Goal: Task Accomplishment & Management: Use online tool/utility

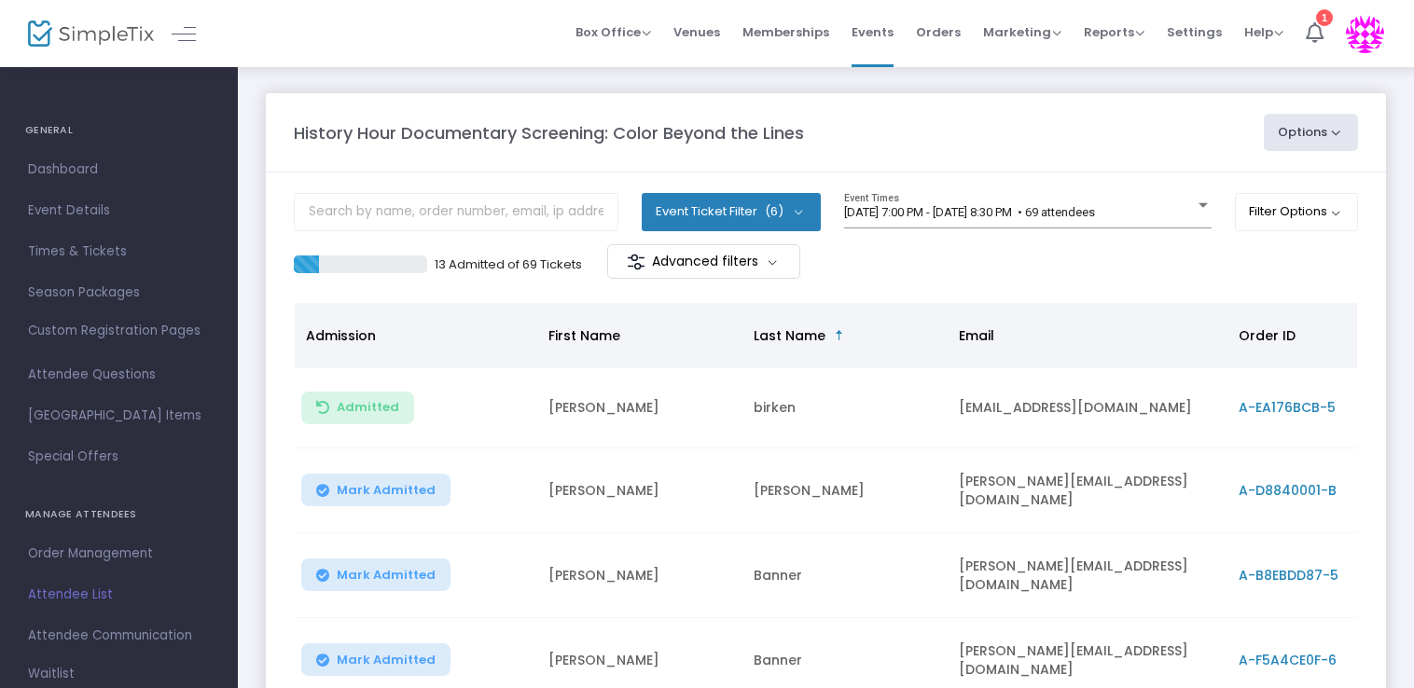
click at [538, 289] on m-panel-content "Event Ticket Filter (6) Select All AMoH Member (In-Person) OLLI Member (In-Pers…" at bounding box center [826, 643] width 1120 height 940
drag, startPoint x: 546, startPoint y: 286, endPoint x: 1033, endPoint y: 159, distance: 503.5
click at [1033, 159] on m-panel-header "History Hour Documentary Screening: Color Beyond the Lines Options Export List …" at bounding box center [826, 132] width 1120 height 79
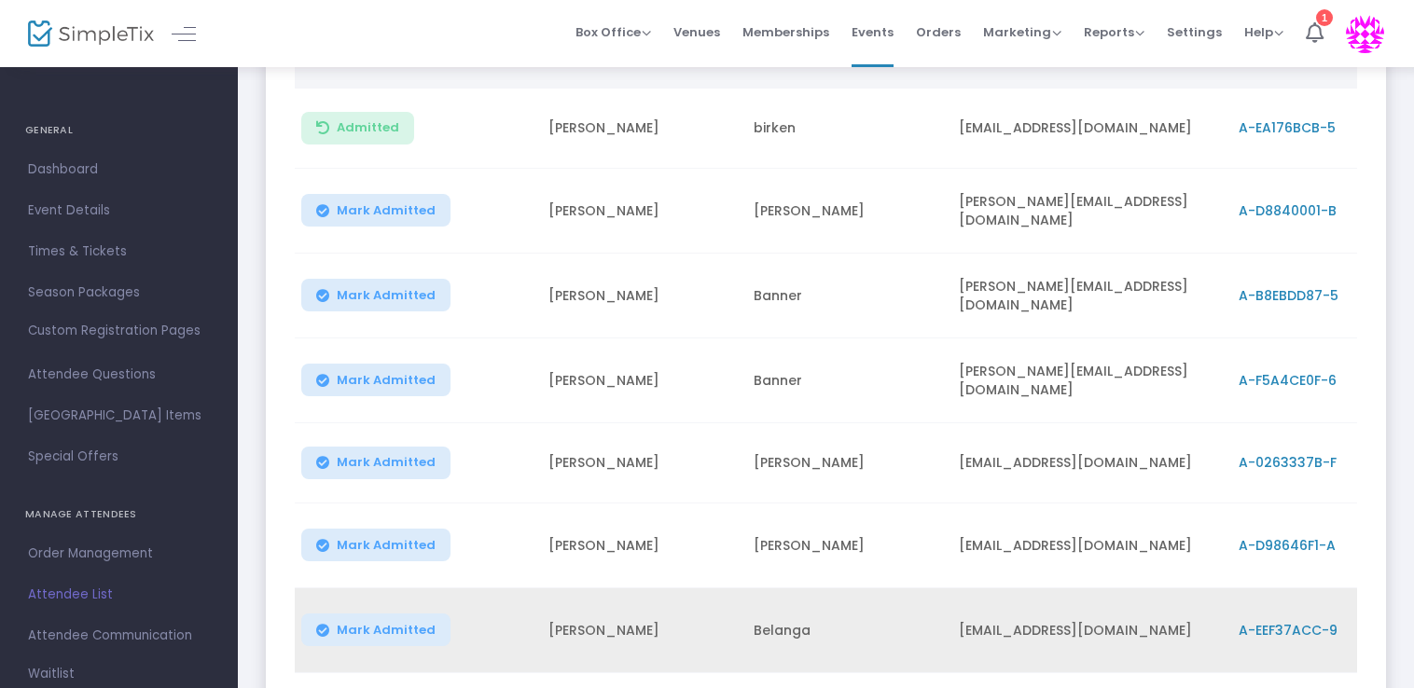
scroll to position [541, 0]
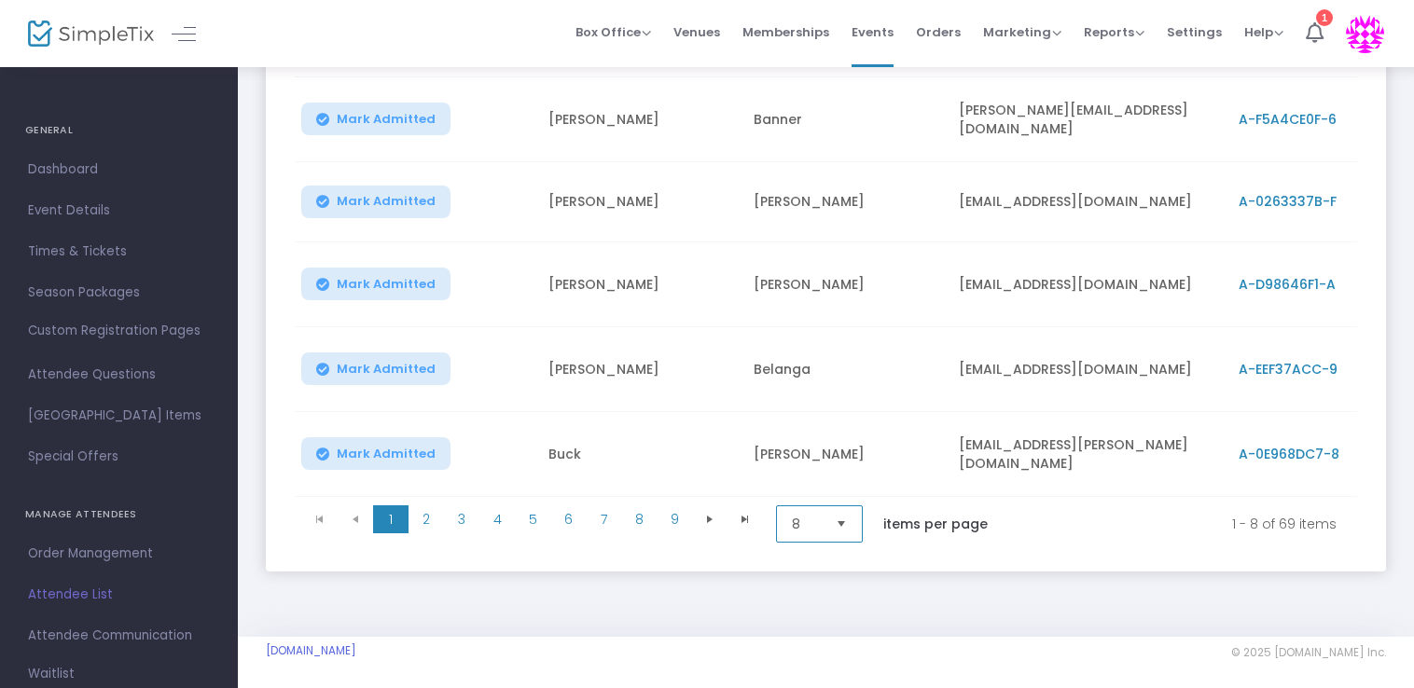
drag, startPoint x: 807, startPoint y: 521, endPoint x: 804, endPoint y: 532, distance: 10.6
click at [807, 521] on span "8" at bounding box center [806, 524] width 29 height 19
click at [794, 672] on span "100" at bounding box center [802, 664] width 21 height 19
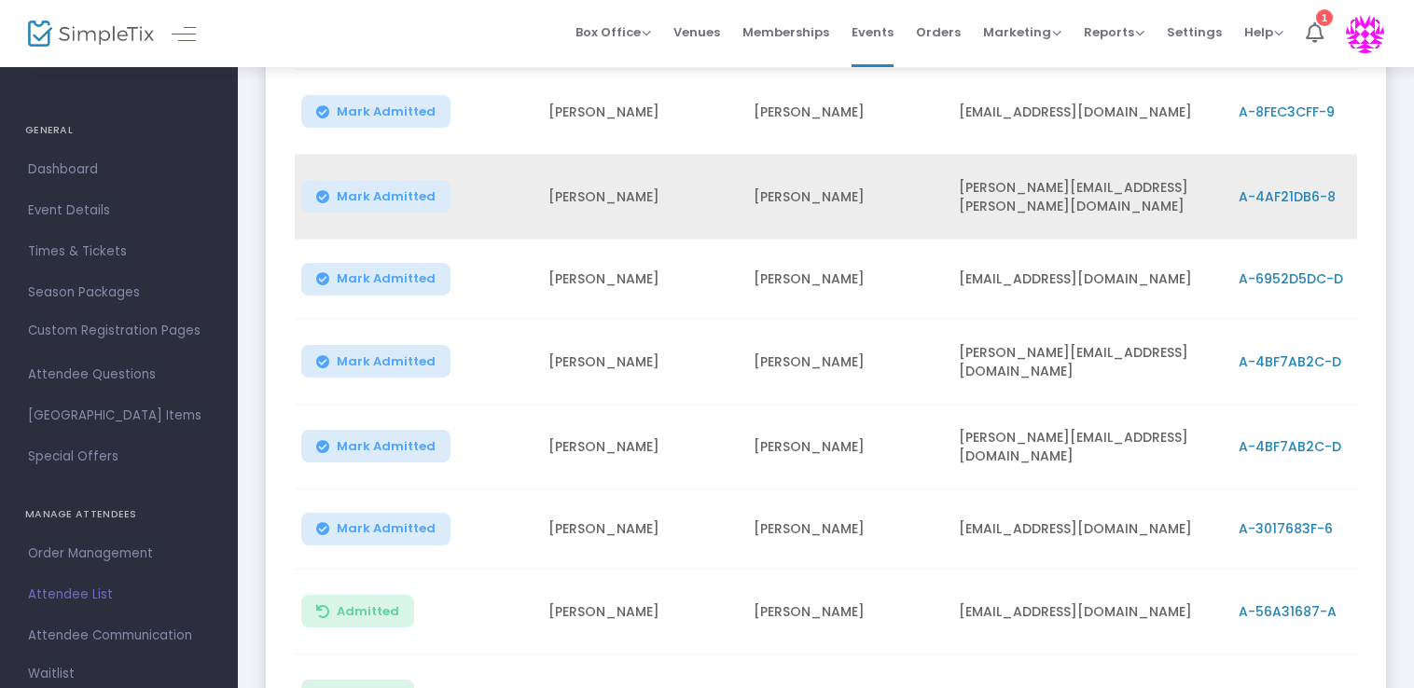
scroll to position [3899, 0]
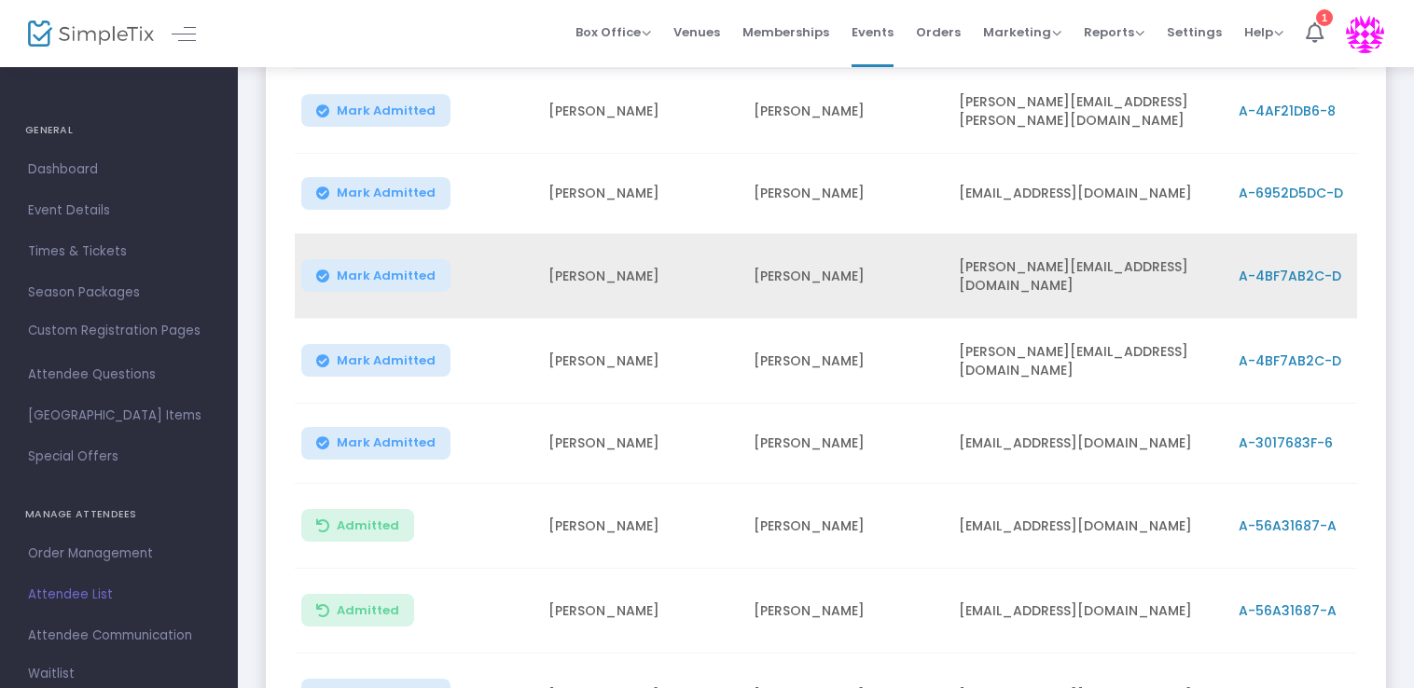
click at [393, 269] on span "Mark Admitted" at bounding box center [386, 276] width 99 height 15
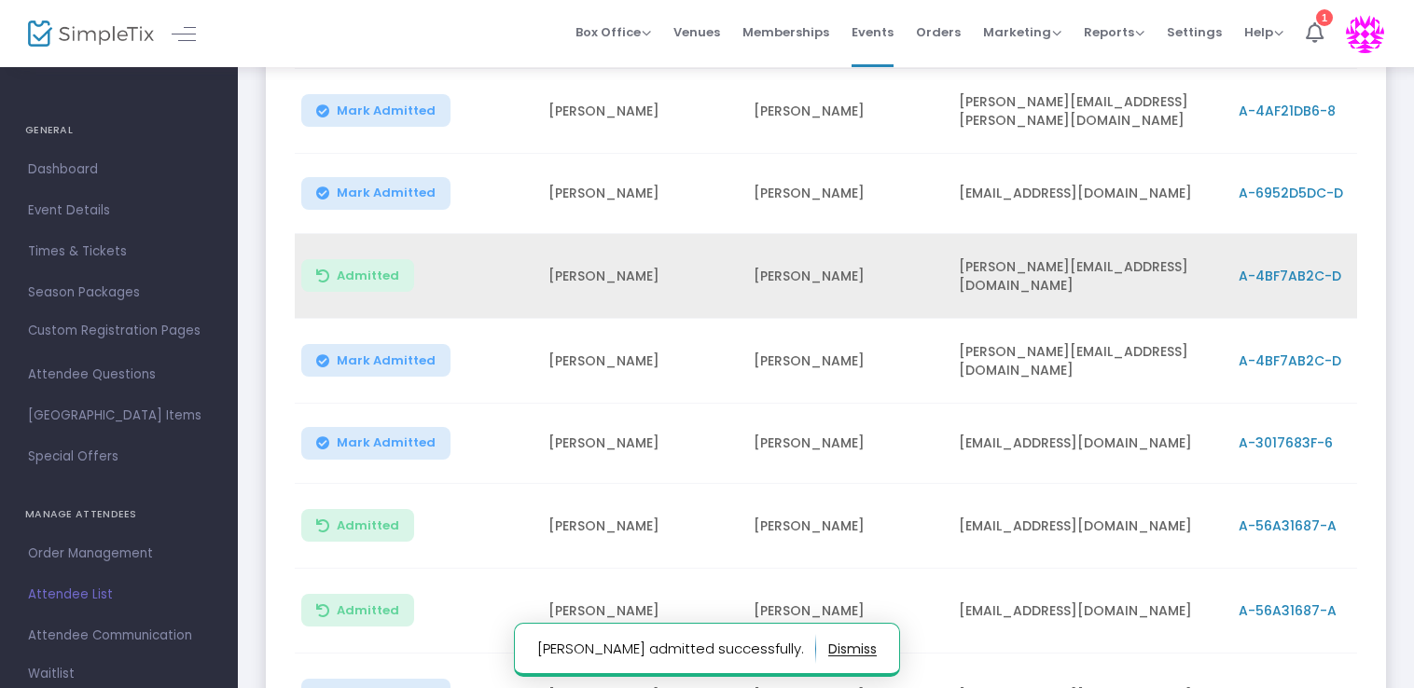
click at [378, 354] on span "Mark Admitted" at bounding box center [386, 361] width 99 height 15
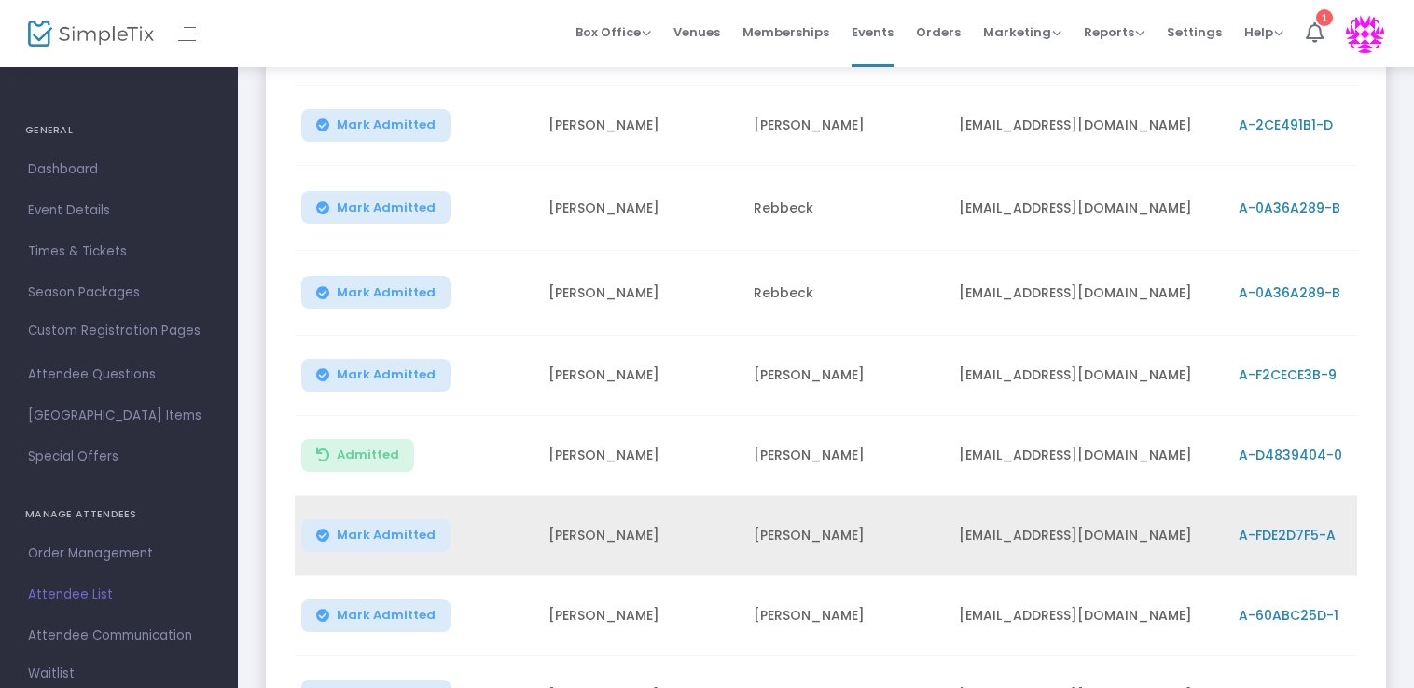
scroll to position [4553, 0]
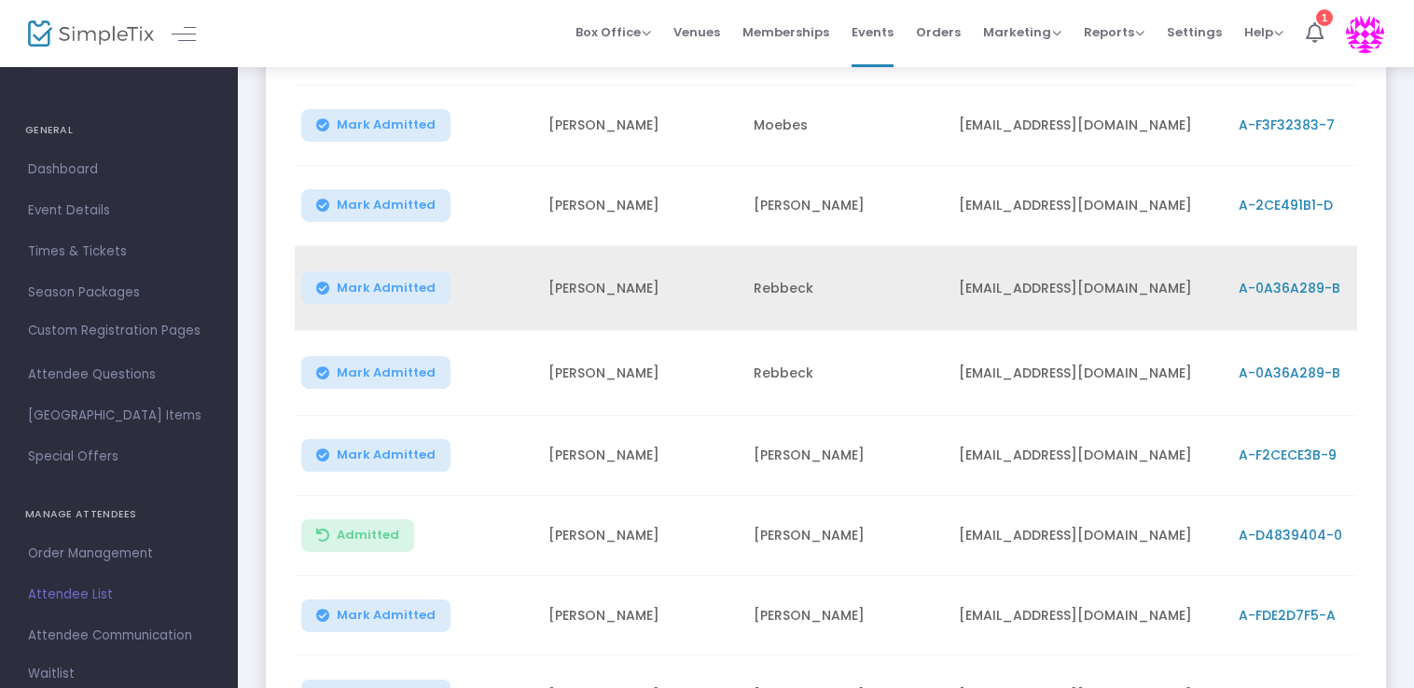
click at [416, 281] on span "Mark Admitted" at bounding box center [386, 288] width 99 height 15
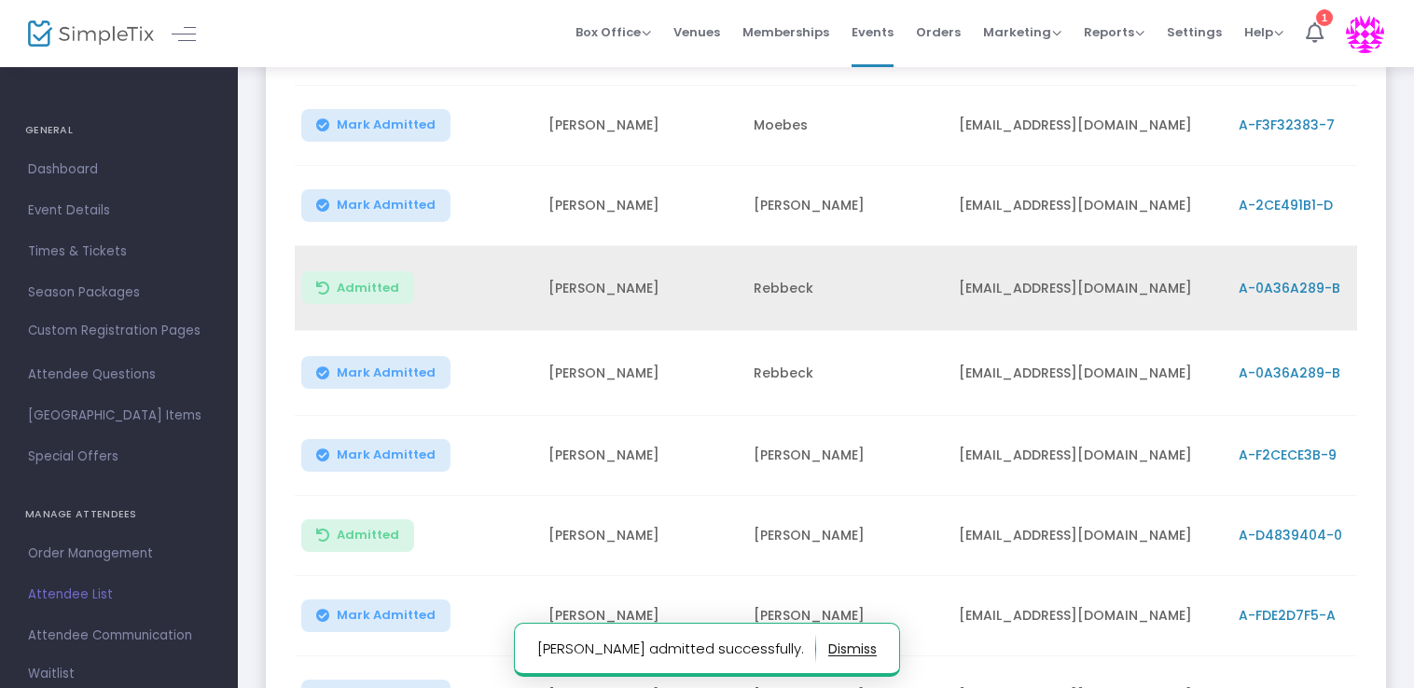
click at [384, 366] on span "Mark Admitted" at bounding box center [386, 373] width 99 height 15
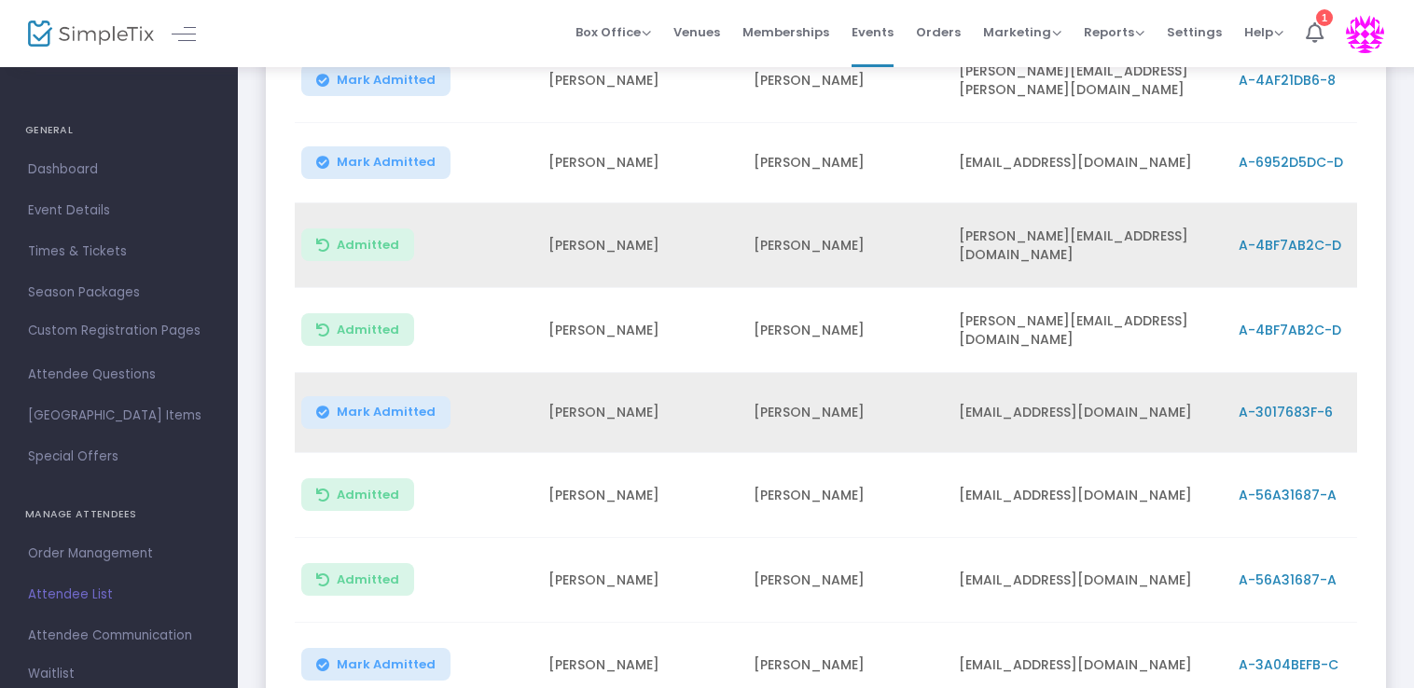
scroll to position [3899, 0]
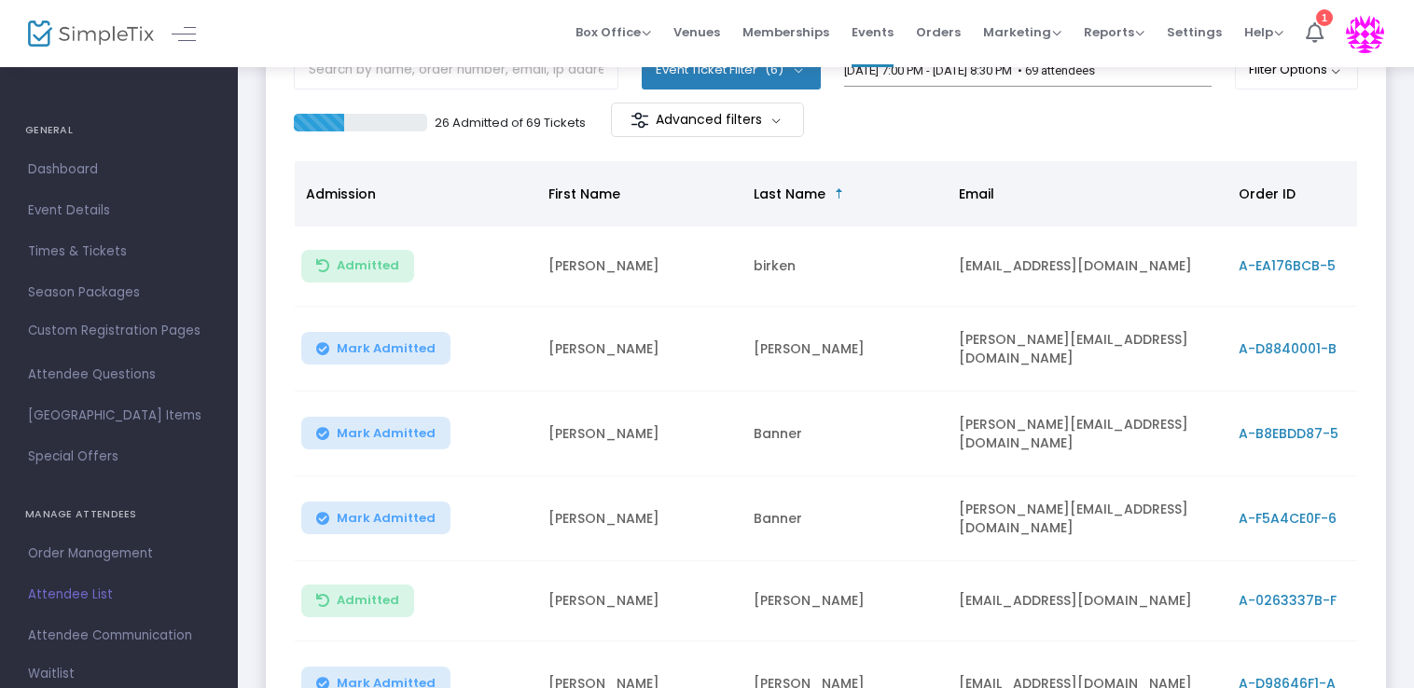
scroll to position [187, 0]
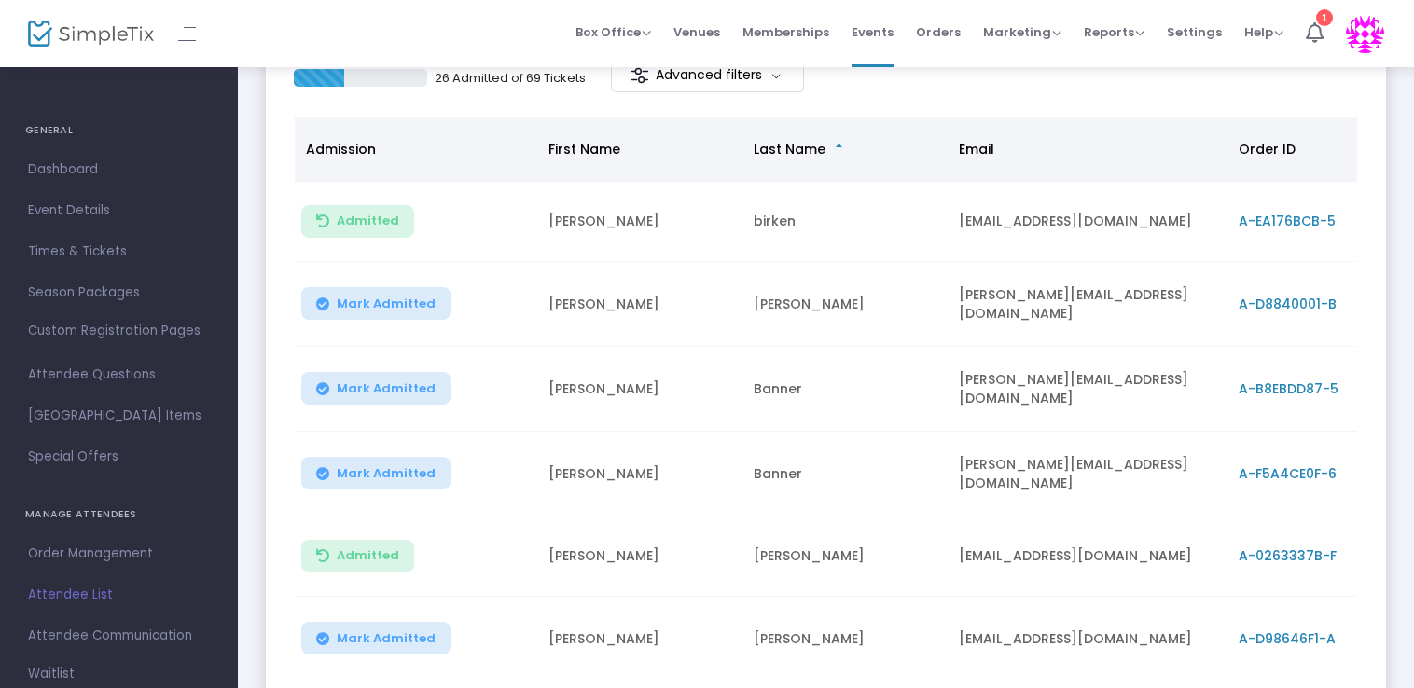
click at [480, 104] on m-panel-content "Event Ticket Filter (6) Select All AMoH Member (In-Person) OLLI Member (In-Pers…" at bounding box center [826, 456] width 1120 height 940
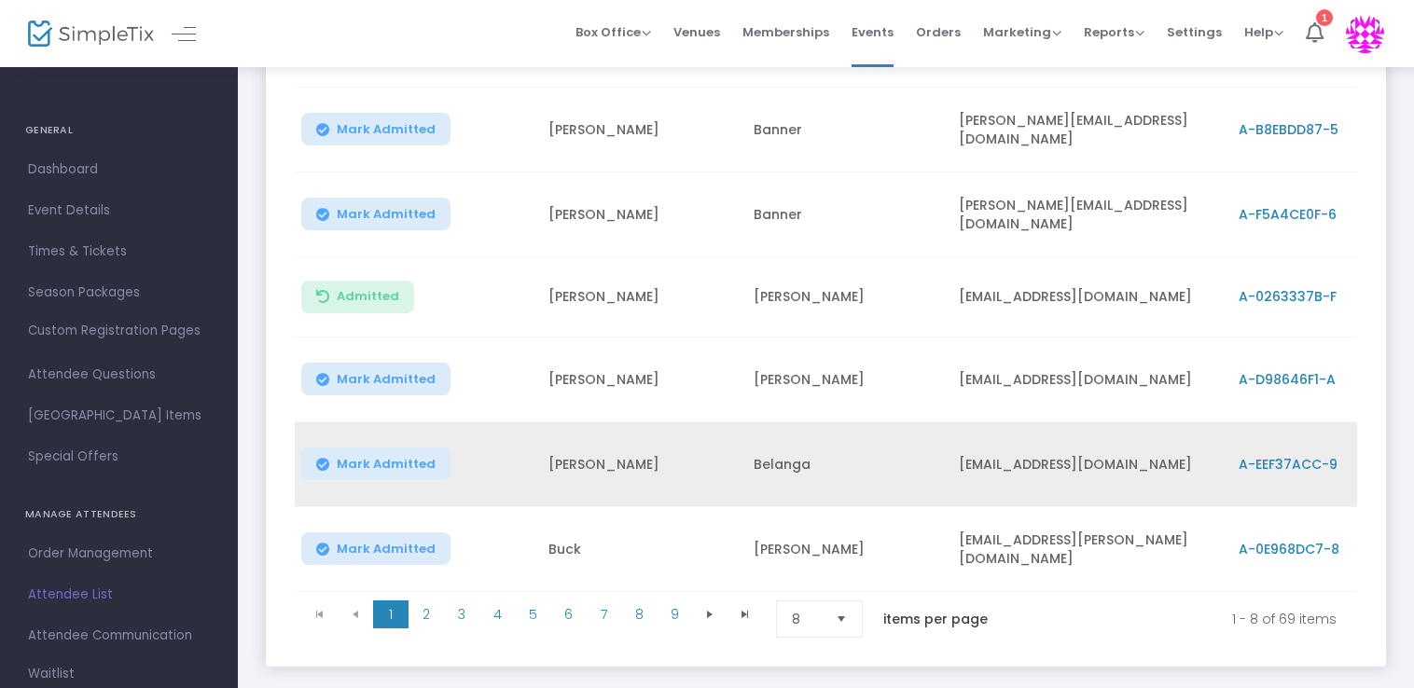
scroll to position [541, 0]
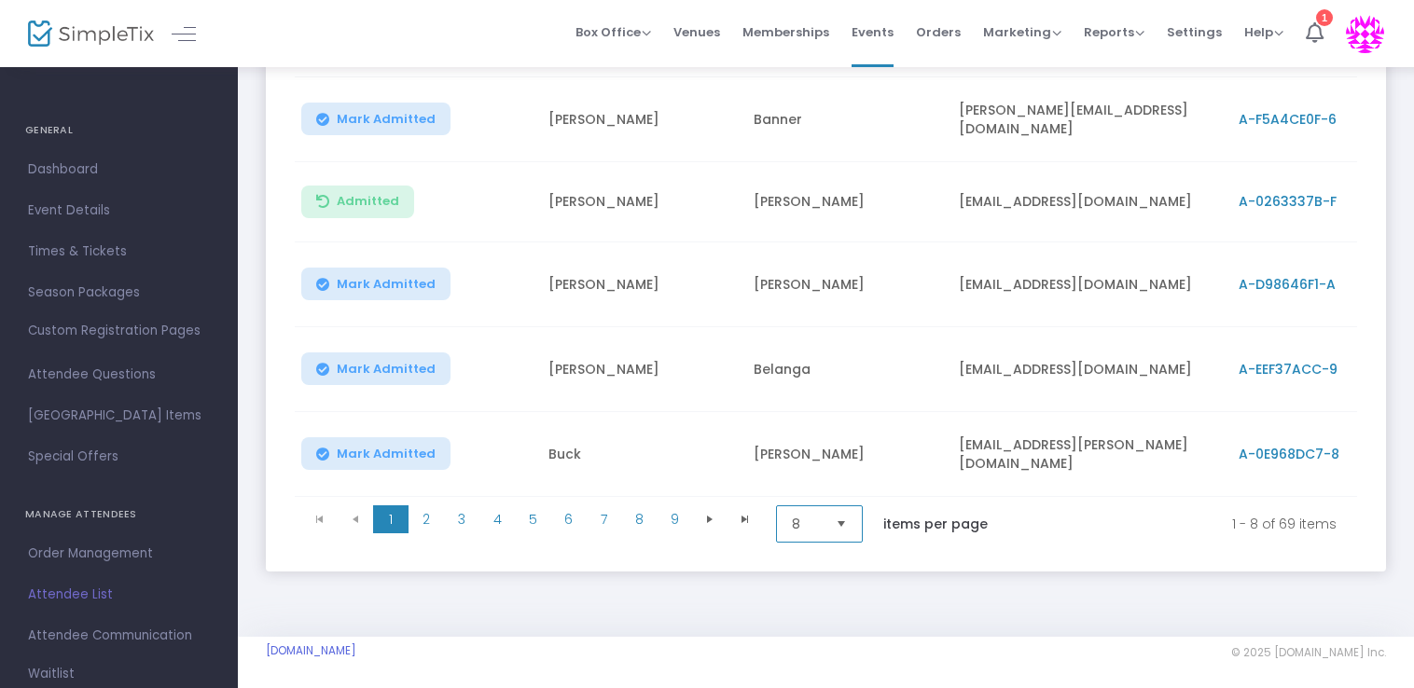
click at [813, 525] on span "8" at bounding box center [807, 524] width 44 height 35
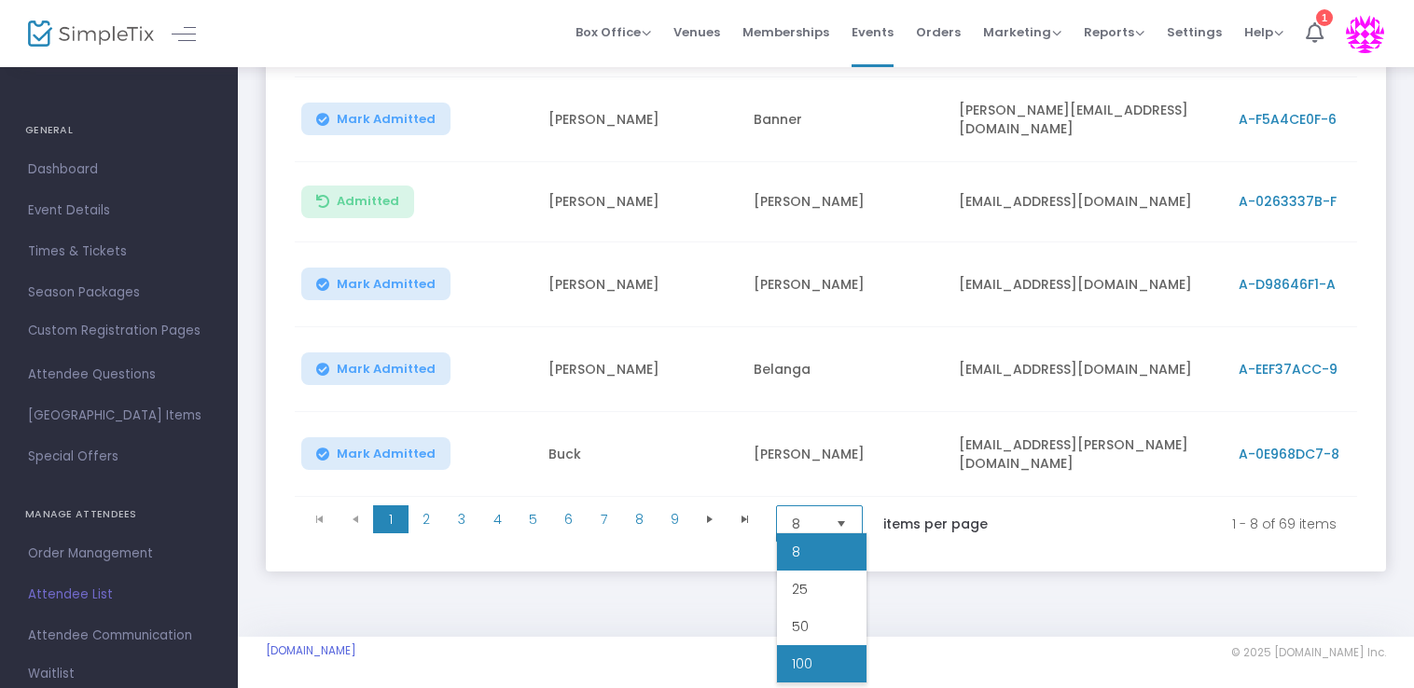
click at [795, 667] on span "100" at bounding box center [802, 664] width 21 height 19
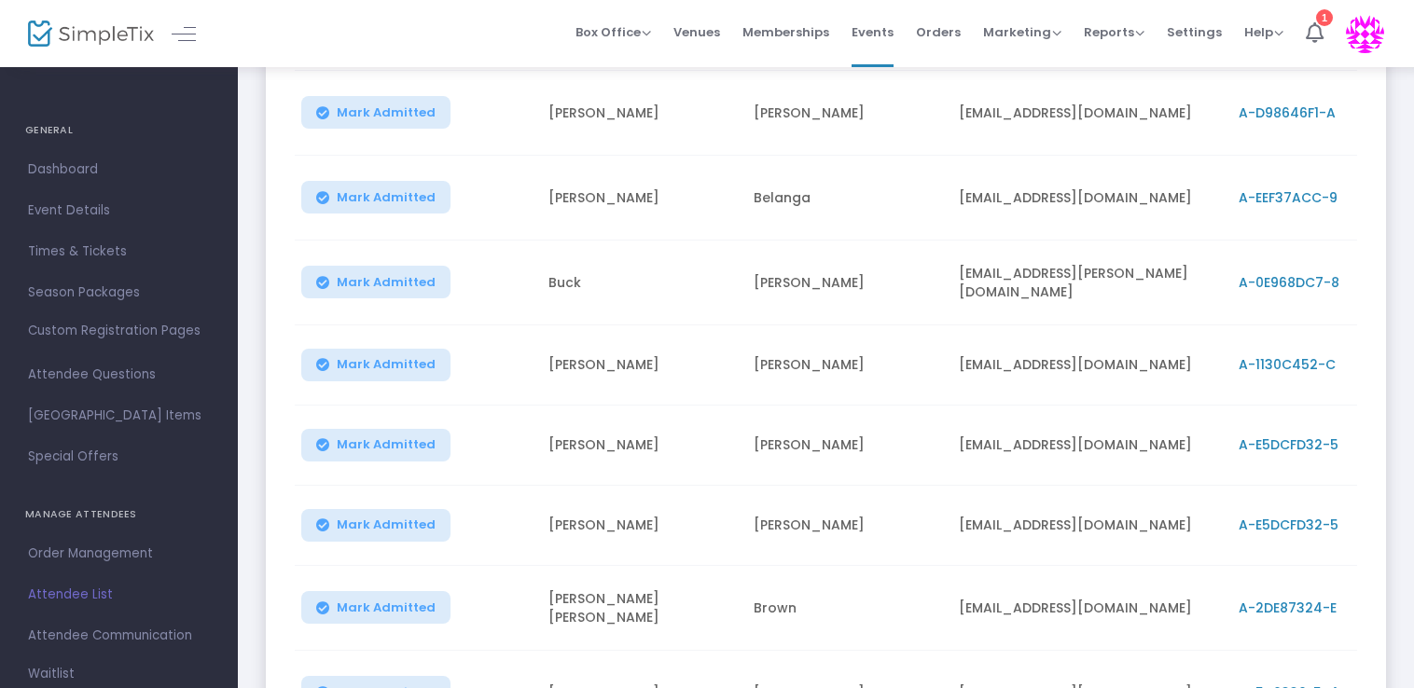
scroll to position [821, 0]
